Goal: Information Seeking & Learning: Learn about a topic

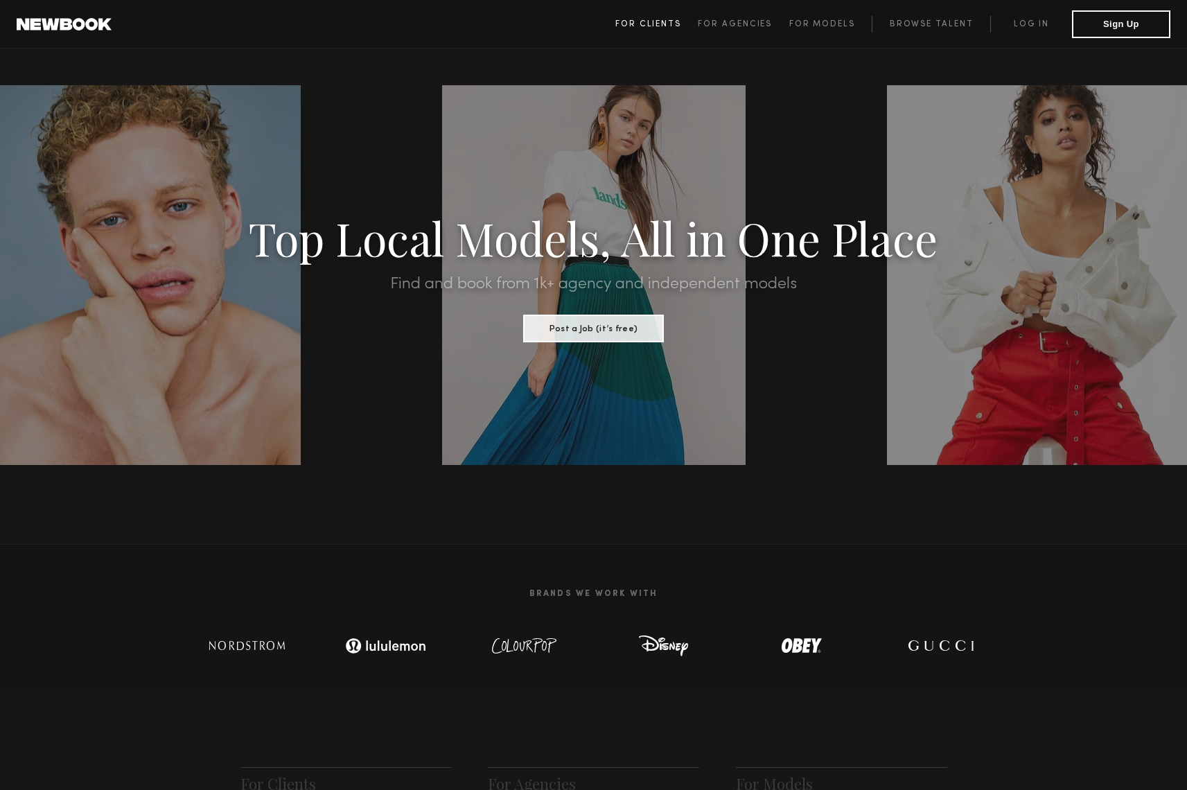
click at [673, 28] on link "For Clients" at bounding box center [656, 24] width 82 height 17
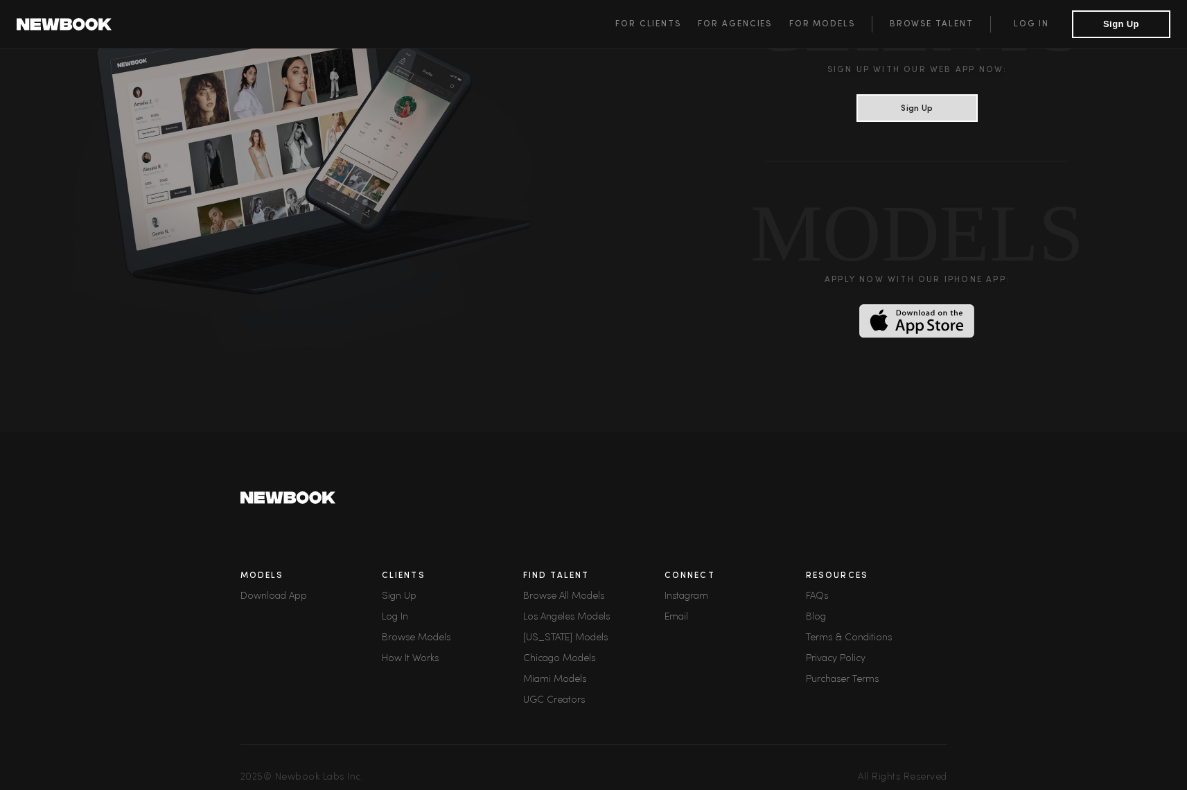
scroll to position [3555, 0]
click at [549, 613] on link "Los Angeles Models" at bounding box center [593, 618] width 141 height 10
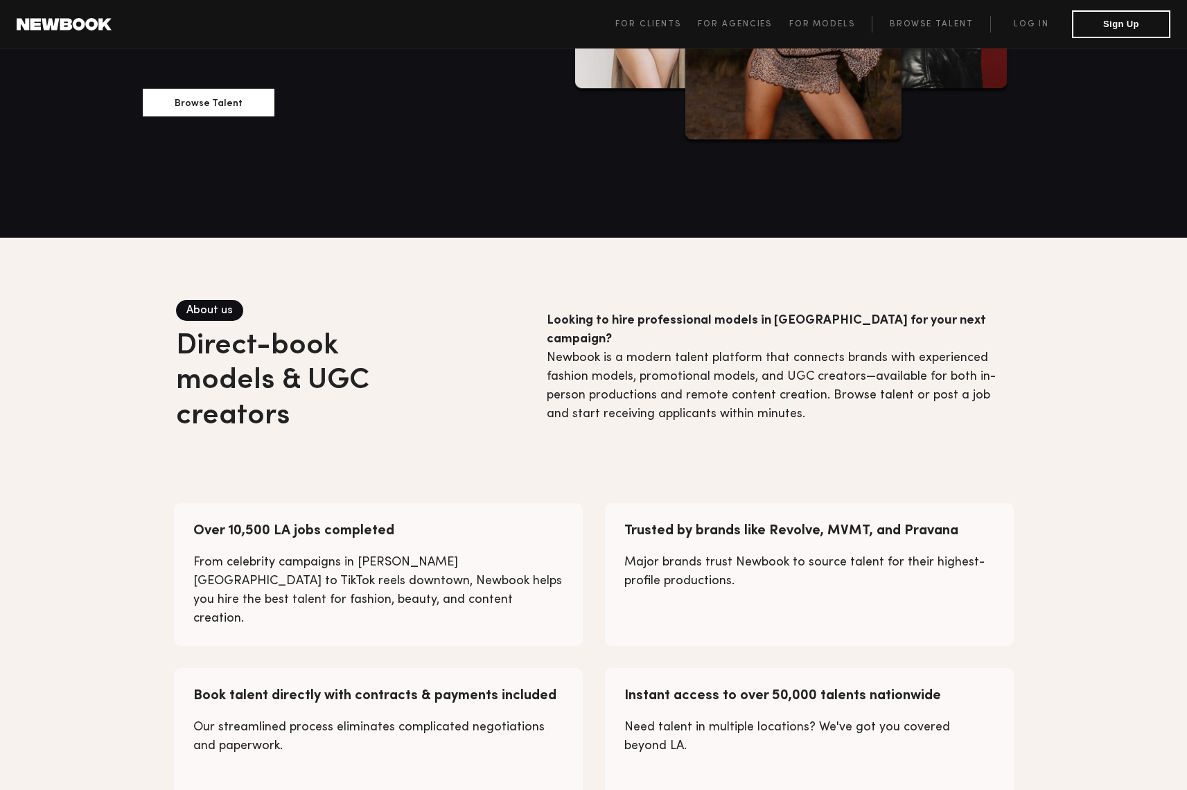
scroll to position [86, 0]
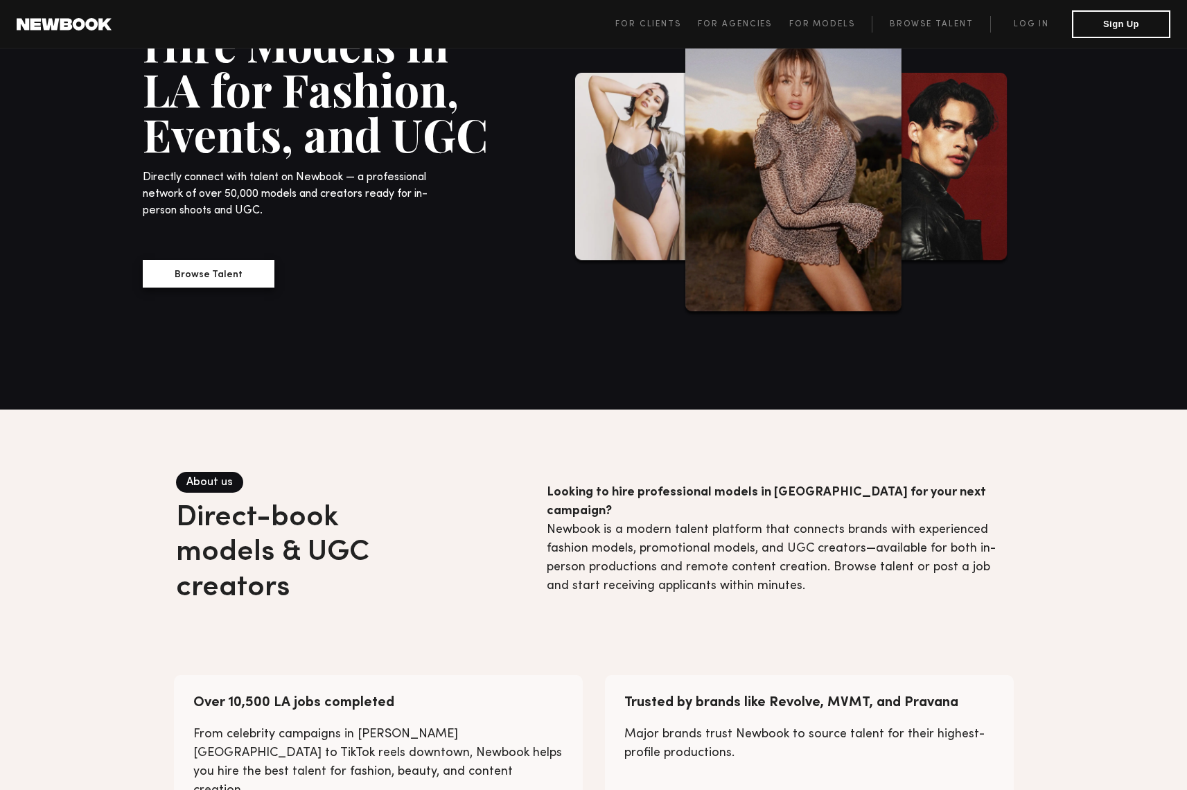
click at [229, 276] on button "Browse Talent" at bounding box center [209, 274] width 132 height 28
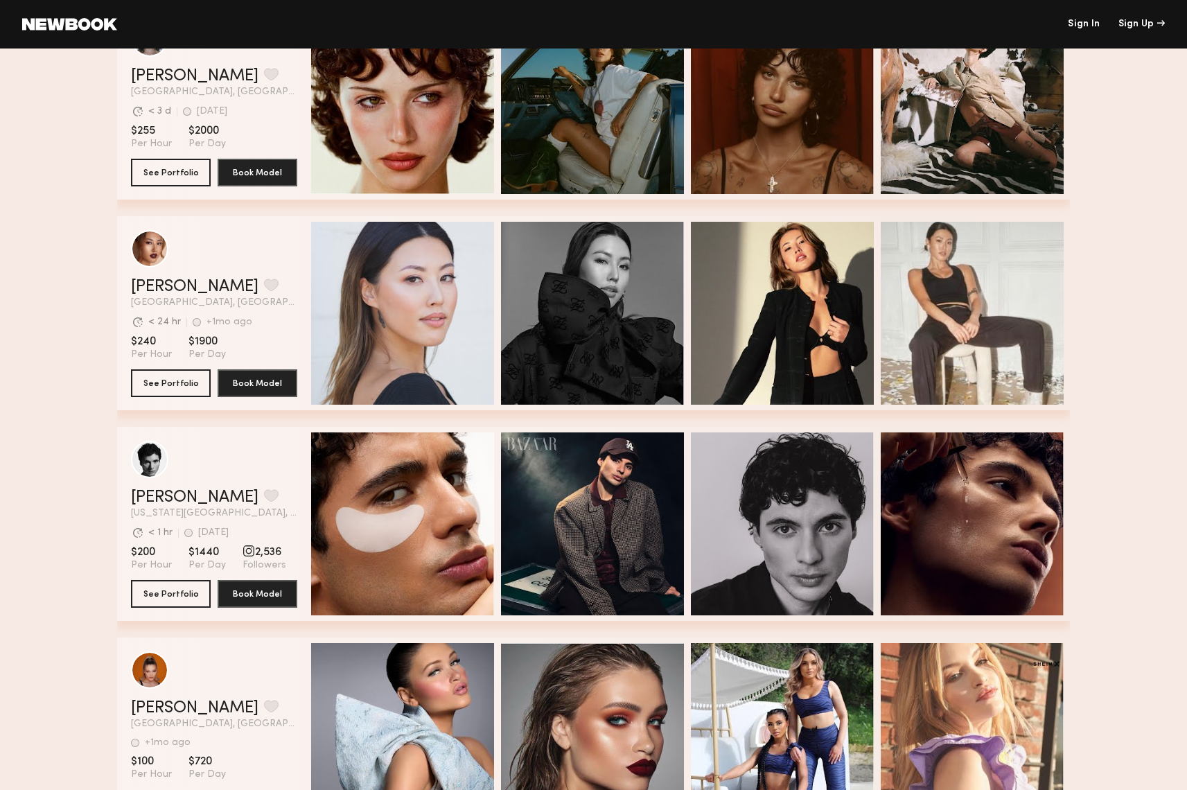
scroll to position [3032, 0]
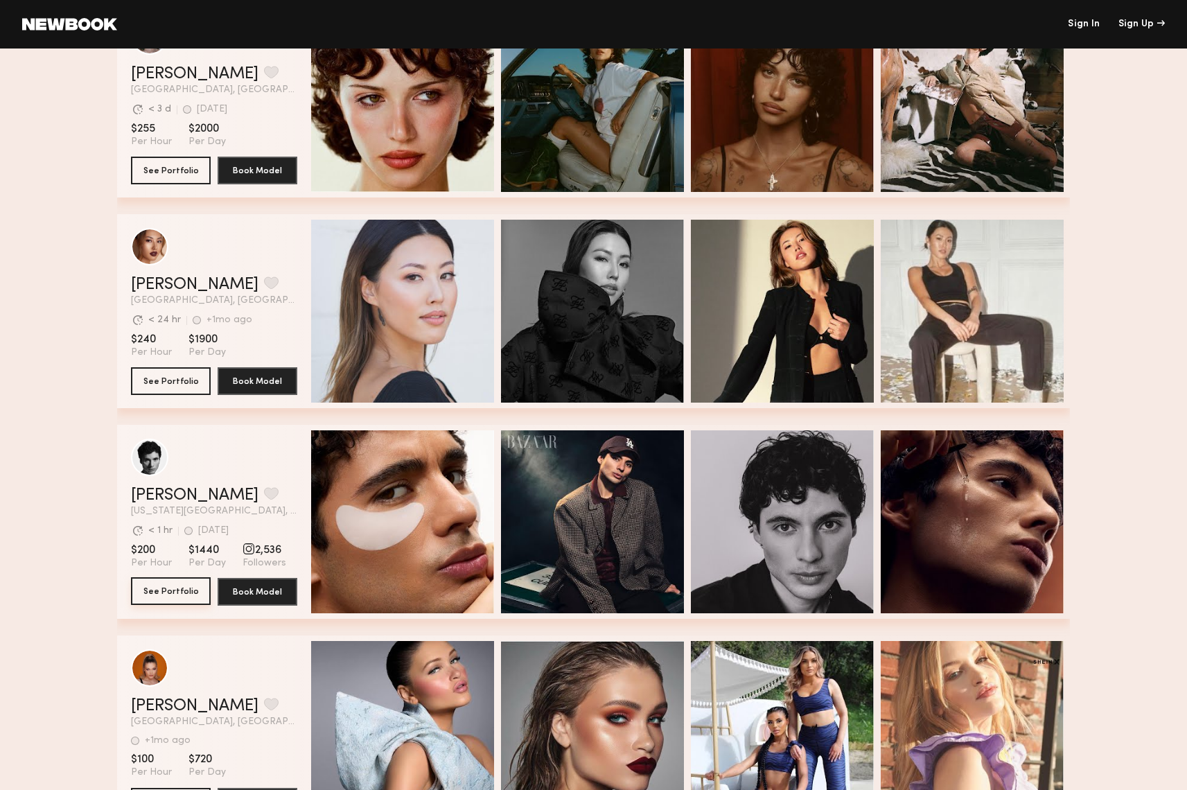
click at [186, 599] on button "See Portfolio" at bounding box center [171, 591] width 80 height 28
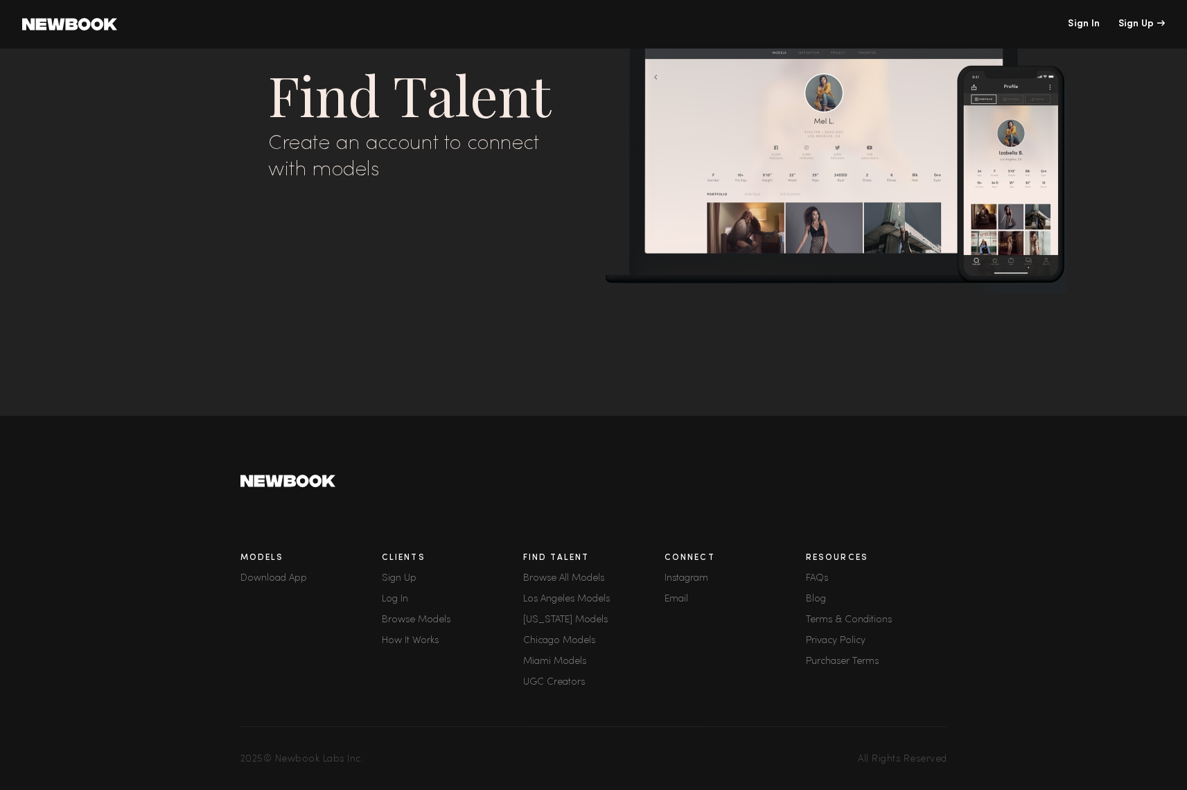
scroll to position [42, 0]
click at [566, 720] on div "Models Download App Clients Sign Up Log In Browse Models How It Works Find Tale…" at bounding box center [593, 654] width 707 height 219
click at [815, 577] on link "FAQs" at bounding box center [876, 579] width 141 height 10
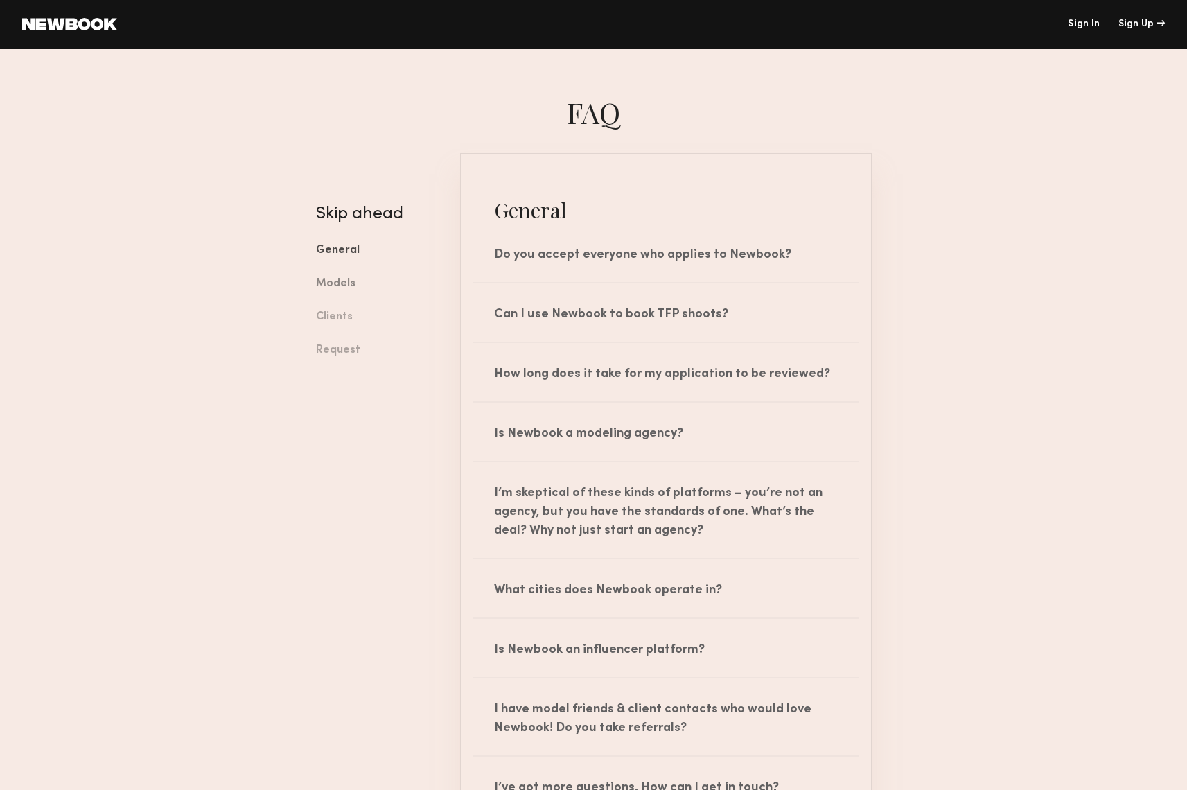
click at [328, 282] on link "Models" at bounding box center [377, 283] width 123 height 33
click at [336, 281] on link "Models" at bounding box center [377, 283] width 123 height 33
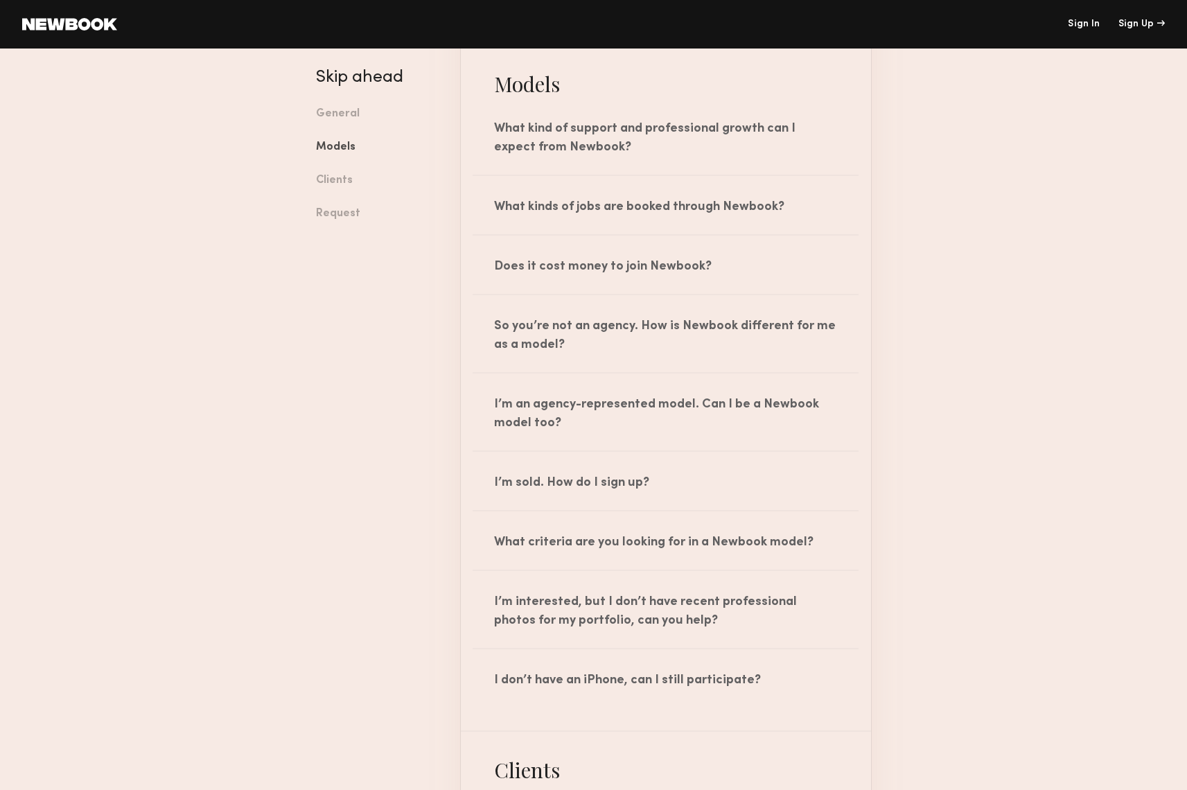
scroll to position [794, 0]
click at [322, 175] on link "Clients" at bounding box center [377, 180] width 123 height 33
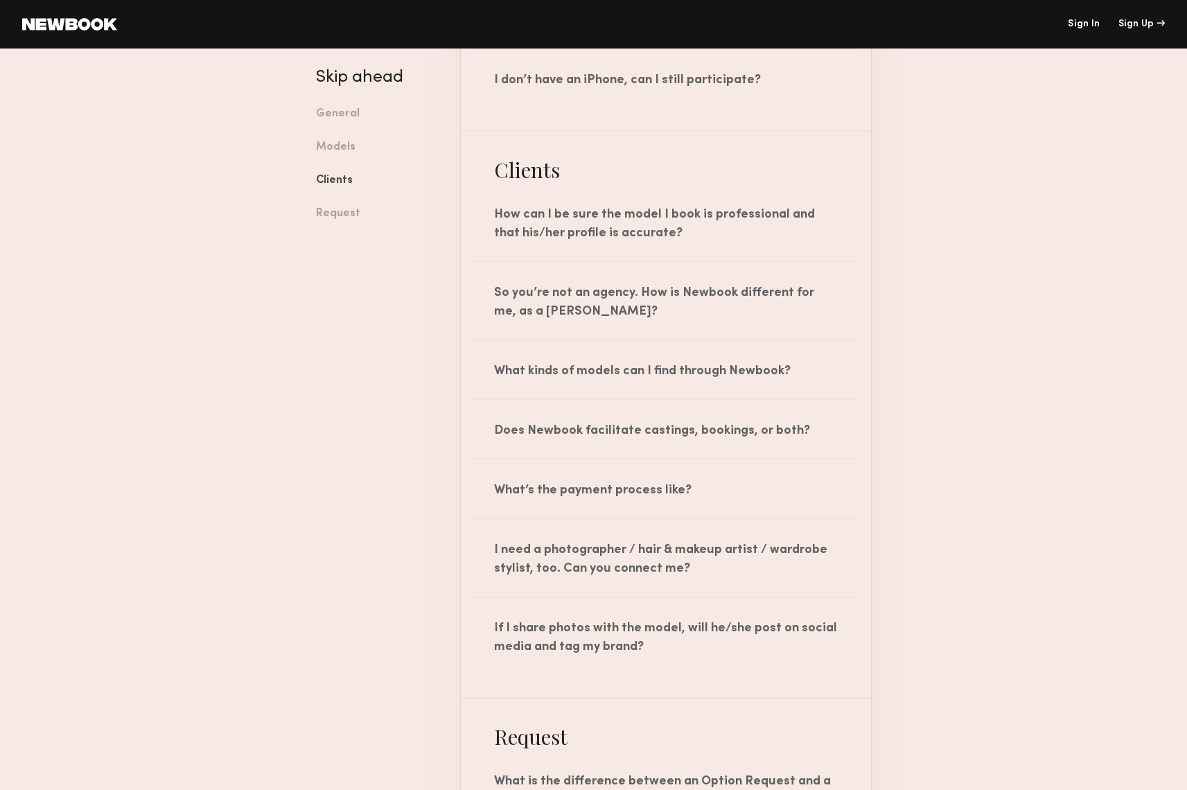
scroll to position [1480, 0]
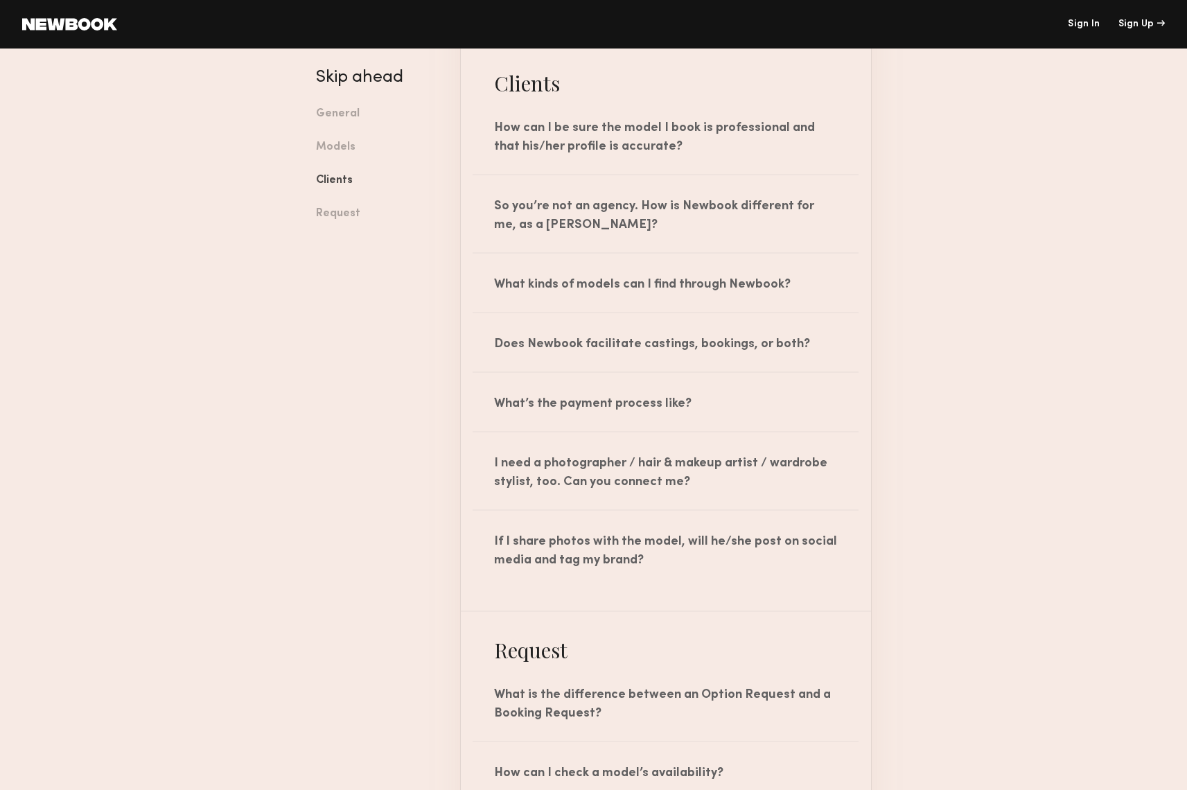
click at [322, 175] on link "Clients" at bounding box center [377, 180] width 123 height 33
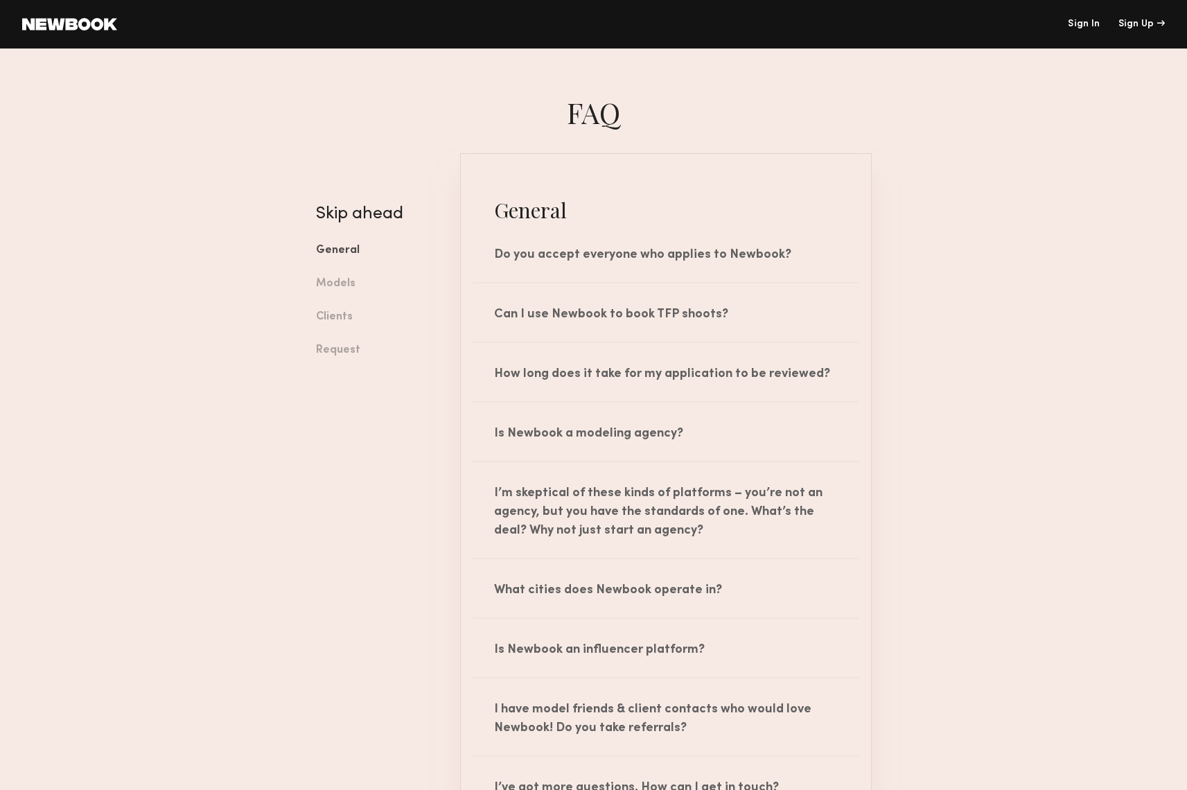
scroll to position [1, 0]
click at [52, 29] on link at bounding box center [69, 24] width 95 height 12
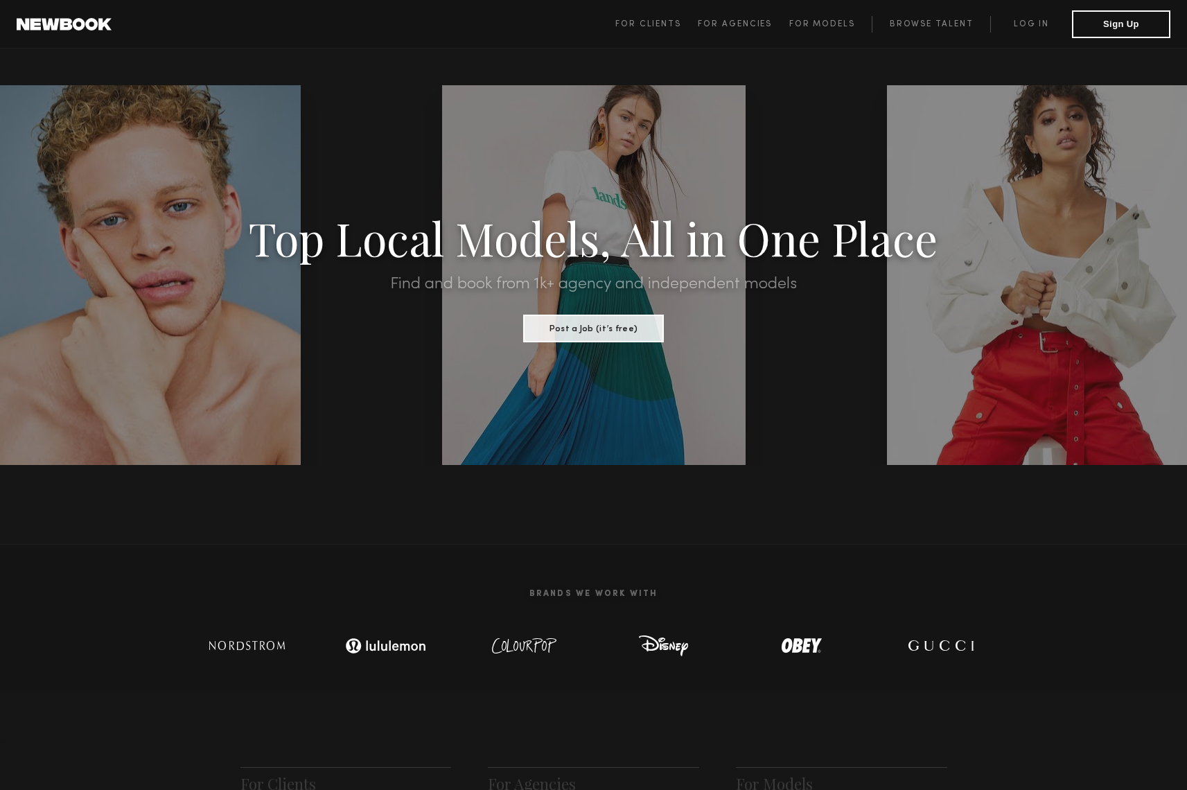
click at [241, 575] on h2 "Brands We Work With" at bounding box center [593, 593] width 831 height 43
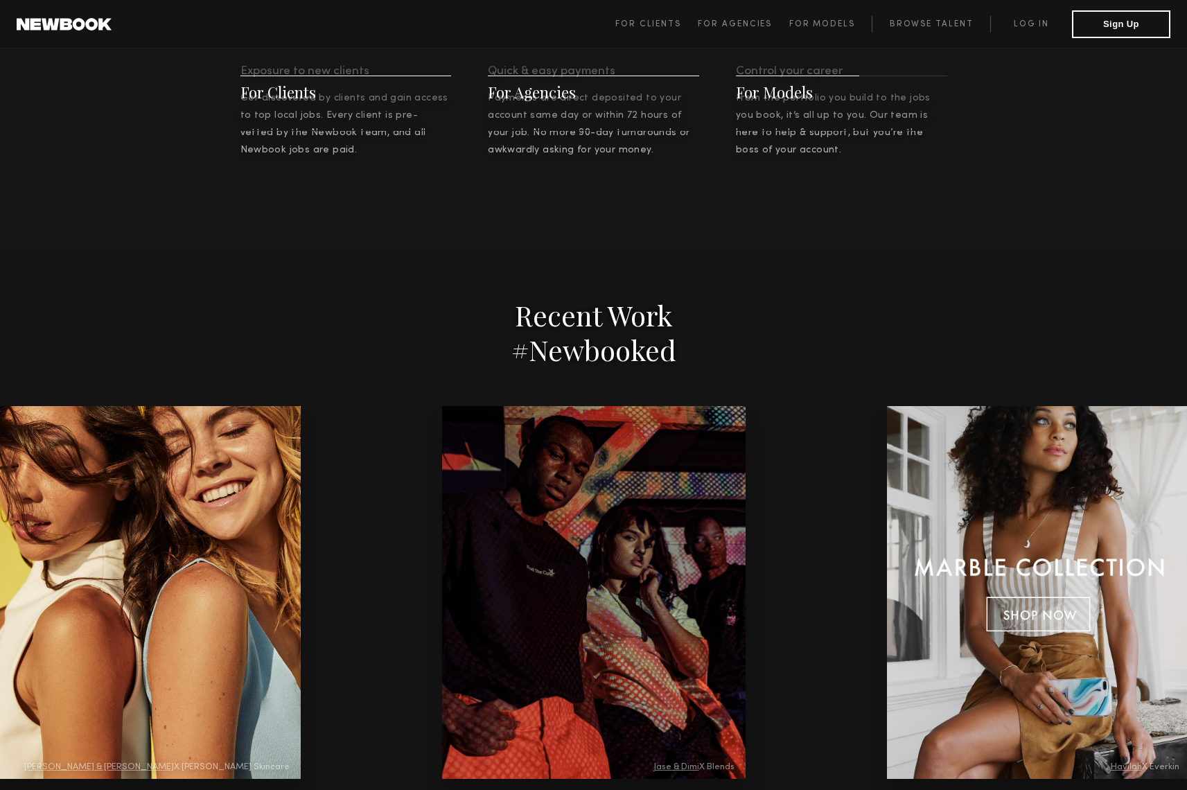
scroll to position [2636, 0]
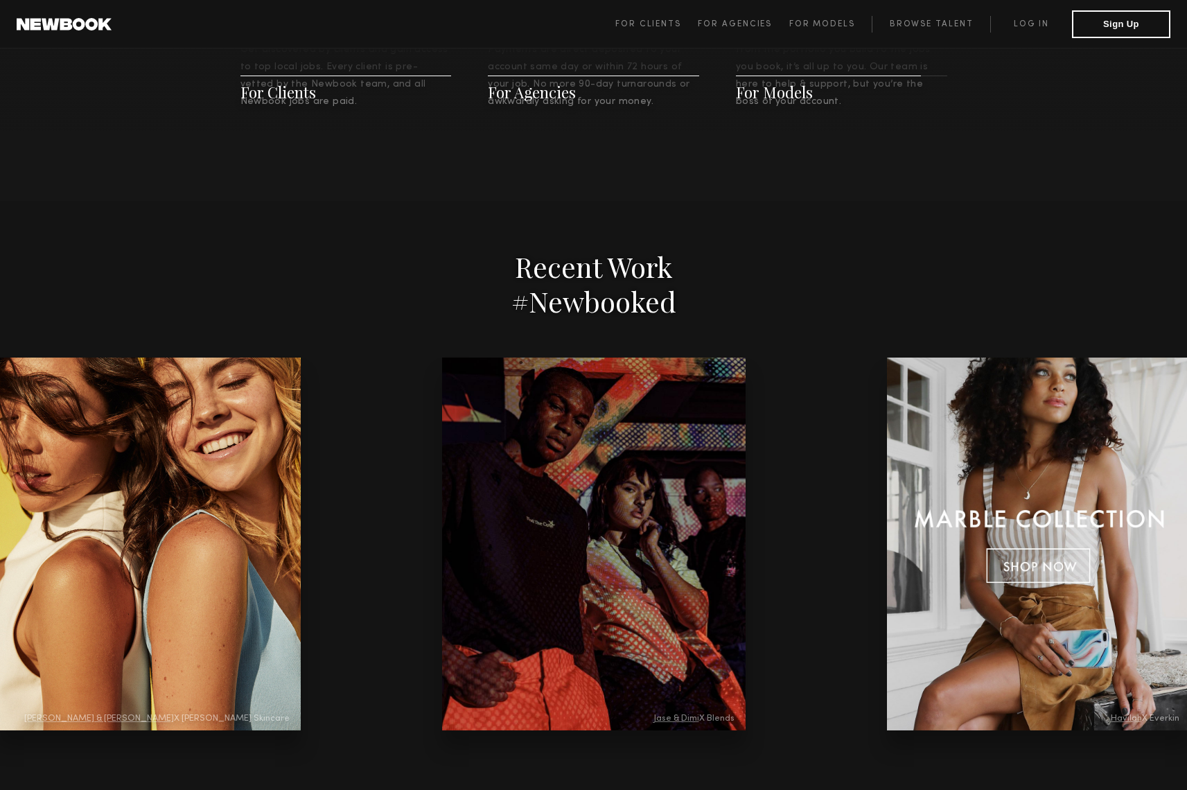
click at [227, 248] on section "Recent Work #Newbooked Jase & Dimi X Blends Havilah X Everkin Kseniia & Tiffany…" at bounding box center [593, 510] width 1187 height 619
click at [230, 246] on section "Recent Work #Newbooked Jase & Dimi X Blends Havilah X Everkin Kseniia & Tiffany…" at bounding box center [593, 510] width 1187 height 619
click at [329, 514] on div "Jase & Dimi X Blends Havilah X Everkin Kseniia & Tiffany X Drybar Haleigh X Dry…" at bounding box center [593, 543] width 1187 height 373
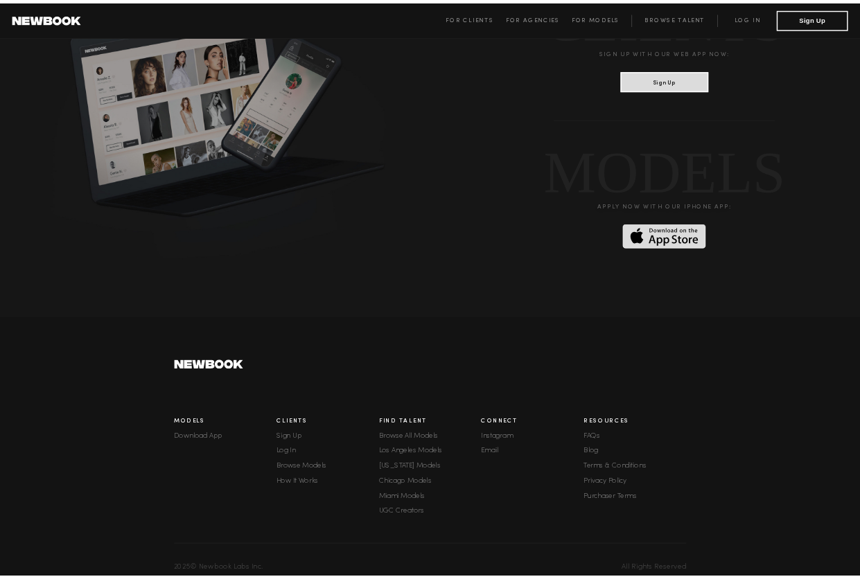
scroll to position [3555, 0]
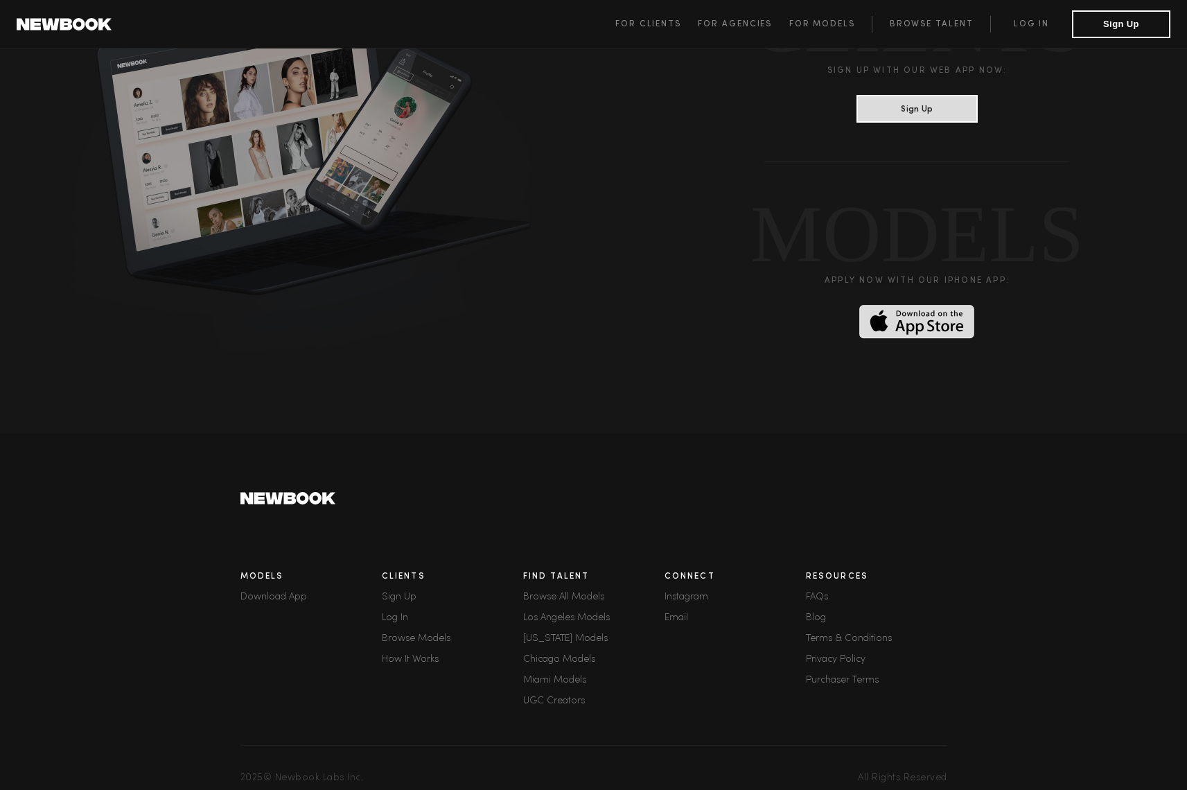
click at [329, 514] on div "Models Download App Clients Sign Up Log In Browse Models How It Works Find Tale…" at bounding box center [593, 637] width 707 height 291
